Goal: Task Accomplishment & Management: Use online tool/utility

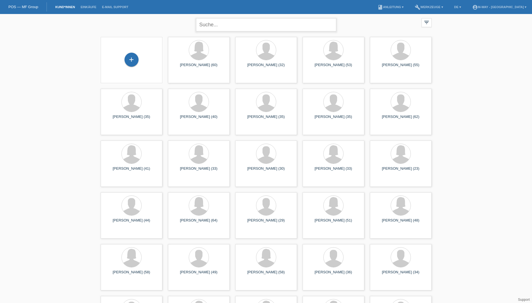
click at [248, 23] on input "text" at bounding box center [266, 24] width 140 height 13
type input "dmitri"
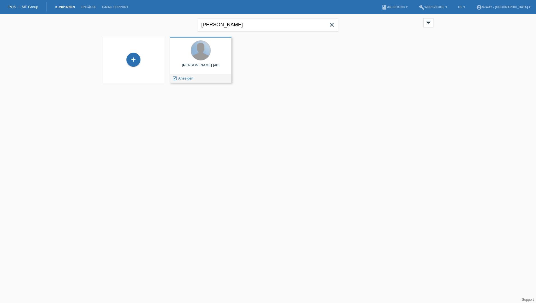
click at [203, 53] on div at bounding box center [201, 51] width 20 height 20
click at [192, 78] on span "Anzeigen" at bounding box center [185, 78] width 15 height 4
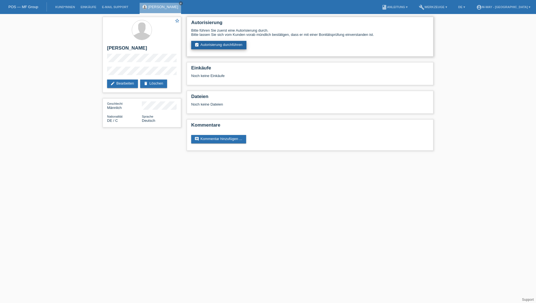
click at [226, 46] on link "assignment_turned_in Autorisierung durchführen" at bounding box center [218, 45] width 55 height 8
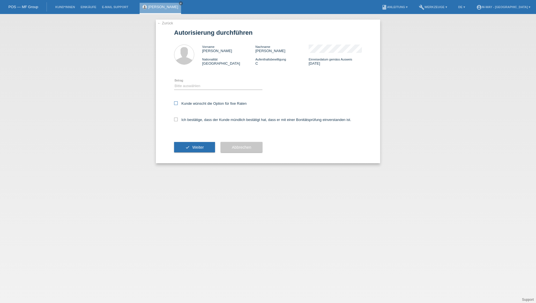
click at [185, 105] on label "Kunde wünscht die Option für fixe Raten" at bounding box center [210, 103] width 73 height 4
click at [178, 105] on input "Kunde wünscht die Option für fixe Raten" at bounding box center [176, 103] width 4 height 4
checkbox input "true"
click at [180, 123] on div "Ich bestätige, dass der Kunde mündlich bestätigt hat, dass er mit einer Bonität…" at bounding box center [268, 121] width 188 height 19
click at [181, 121] on label "Ich bestätige, dass der Kunde mündlich bestätigt hat, dass er mit einer Bonität…" at bounding box center [262, 120] width 177 height 4
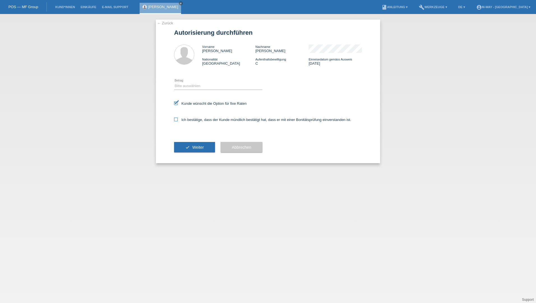
click at [178, 121] on input "Ich bestätige, dass der Kunde mündlich bestätigt hat, dass er mit einer Bonität…" at bounding box center [176, 120] width 4 height 4
checkbox input "true"
click at [195, 87] on select "Bitte auswählen CHF 1.00 - CHF 499.00 CHF 500.00 - CHF 1'999.00 CHF 2'000.00 - …" at bounding box center [218, 86] width 88 height 7
select select "3"
click at [174, 83] on select "Bitte auswählen CHF 1.00 - CHF 499.00 CHF 500.00 - CHF 1'999.00 CHF 2'000.00 - …" at bounding box center [218, 86] width 88 height 7
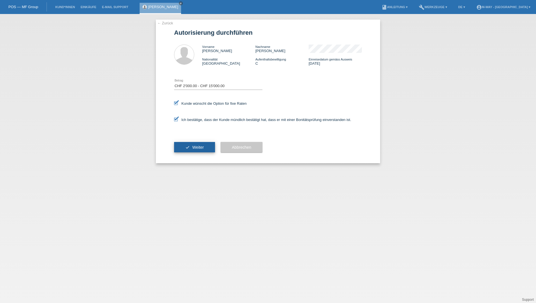
click at [194, 146] on span "Weiter" at bounding box center [197, 147] width 11 height 4
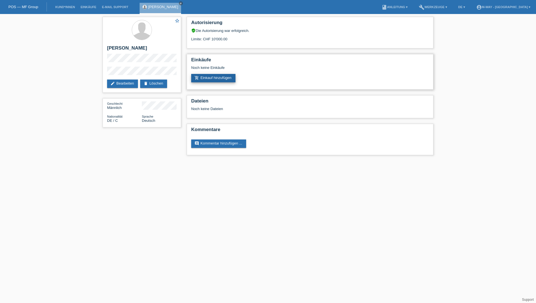
click at [207, 77] on link "add_shopping_cart Einkauf hinzufügen" at bounding box center [213, 78] width 44 height 8
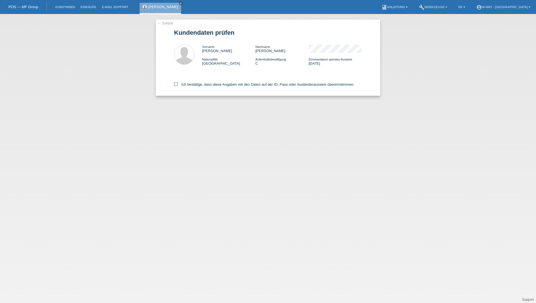
click at [176, 84] on icon at bounding box center [176, 84] width 4 height 4
click at [176, 84] on input "Ich bestätige, dass diese Angaben mit den Daten auf der ID, Pass oder Ausländer…" at bounding box center [176, 84] width 4 height 4
checkbox input "true"
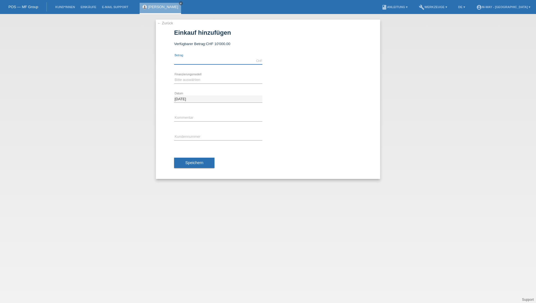
click at [192, 59] on input "text" at bounding box center [218, 60] width 88 height 7
type input "4958.20"
click at [209, 81] on select "Bitte auswählen Fixe Raten Kauf auf Rechnung mit Teilzahlungsoption" at bounding box center [218, 79] width 88 height 7
select select "77"
click at [174, 76] on select "Bitte auswählen Fixe Raten Kauf auf Rechnung mit Teilzahlungsoption" at bounding box center [218, 79] width 88 height 7
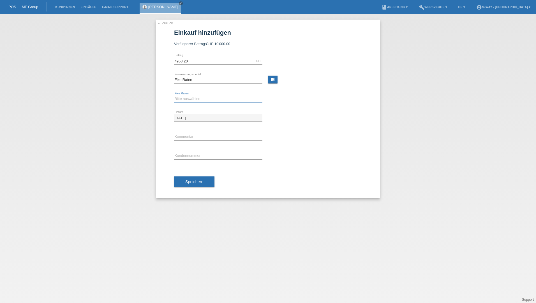
click at [208, 100] on select "Bitte auswählen 4 Raten 5 Raten 6 Raten 7 Raten 8 Raten 9 Raten 10 Raten 11 Rat…" at bounding box center [218, 99] width 88 height 7
click at [204, 96] on select "Bitte auswählen 4 Raten 5 Raten 6 Raten 7 Raten 8 Raten 9 Raten 10 Raten 11 Rat…" at bounding box center [218, 99] width 88 height 7
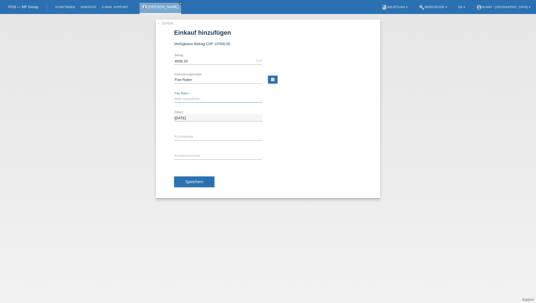
select select "202"
click at [174, 96] on select "Bitte auswählen 4 Raten 5 Raten 6 Raten 7 Raten 8 Raten 9 Raten 10 Raten 11 Rat…" at bounding box center [218, 99] width 88 height 7
click at [194, 134] on input "text" at bounding box center [218, 136] width 88 height 7
click at [181, 119] on input "[DATE]" at bounding box center [218, 117] width 88 height 7
click at [177, 119] on input "[DATE]" at bounding box center [218, 117] width 88 height 7
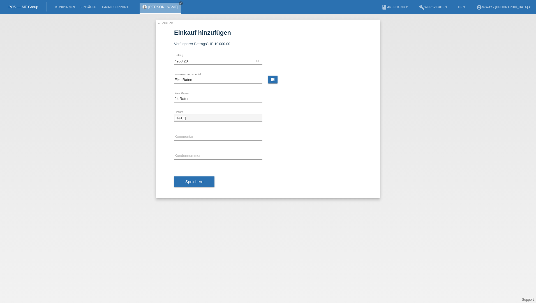
click at [196, 133] on div "error Kommentar" at bounding box center [218, 136] width 88 height 19
click at [194, 135] on input "text" at bounding box center [218, 136] width 88 height 7
click at [178, 120] on input "[DATE]" at bounding box center [218, 117] width 88 height 7
drag, startPoint x: 178, startPoint y: 127, endPoint x: 187, endPoint y: 133, distance: 10.7
click at [178, 127] on div "error Kommentar" at bounding box center [218, 136] width 88 height 19
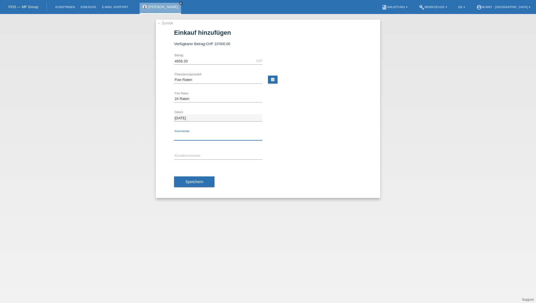
click at [188, 133] on input "text" at bounding box center [218, 136] width 88 height 7
click at [345, 149] on div at bounding box center [317, 149] width 88 height 4
click at [213, 157] on input "text" at bounding box center [218, 155] width 88 height 7
type input "K431294"
click at [196, 181] on span "Speichern" at bounding box center [194, 182] width 18 height 4
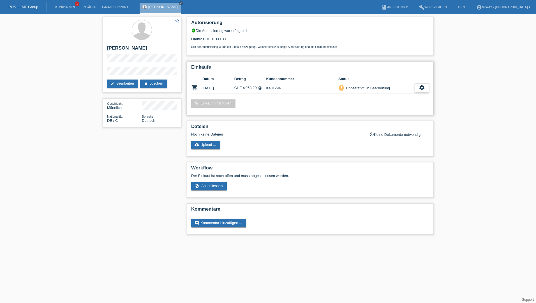
click at [419, 88] on icon "settings" at bounding box center [422, 88] width 6 height 6
click at [402, 105] on icon "get_app" at bounding box center [403, 105] width 6 height 6
click at [422, 85] on icon "settings" at bounding box center [422, 88] width 6 height 6
click at [402, 105] on icon "get_app" at bounding box center [403, 105] width 6 height 6
click at [486, 193] on div "star_border Dmitri Hartmann edit Bearbeiten delete Löschen Geschlecht Männlich …" at bounding box center [268, 127] width 536 height 226
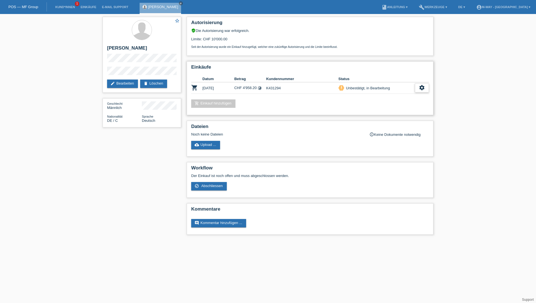
click at [423, 89] on icon "settings" at bounding box center [422, 88] width 6 height 6
click at [422, 88] on icon "settings" at bounding box center [422, 88] width 6 height 6
click at [382, 115] on span "Abschliessen" at bounding box center [377, 113] width 23 height 7
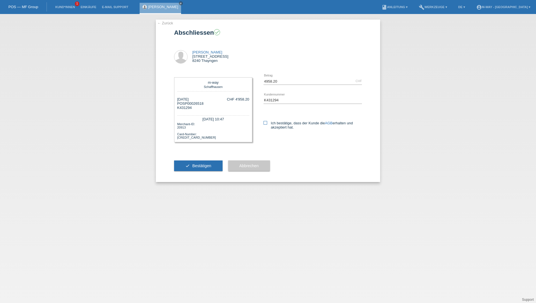
click at [266, 123] on icon at bounding box center [265, 123] width 4 height 4
click at [266, 123] on input "Ich bestätige, dass der Kunde die AGB erhalten und akzeptiert hat." at bounding box center [265, 123] width 4 height 4
checkbox input "true"
click at [198, 164] on span "Bestätigen" at bounding box center [201, 166] width 19 height 4
